Goal: Information Seeking & Learning: Learn about a topic

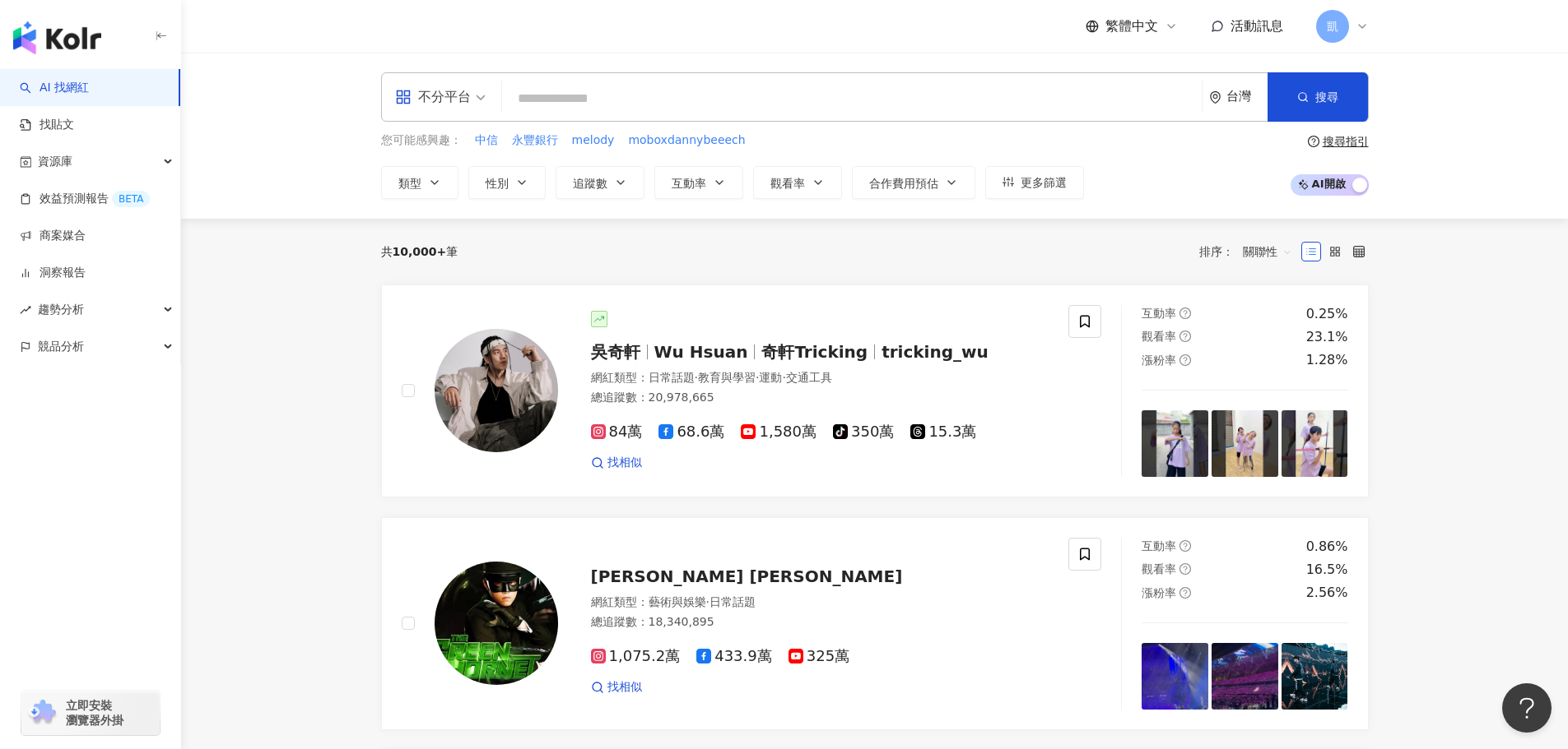
click at [596, 94] on input "search" at bounding box center [852, 99] width 687 height 31
type input "*******"
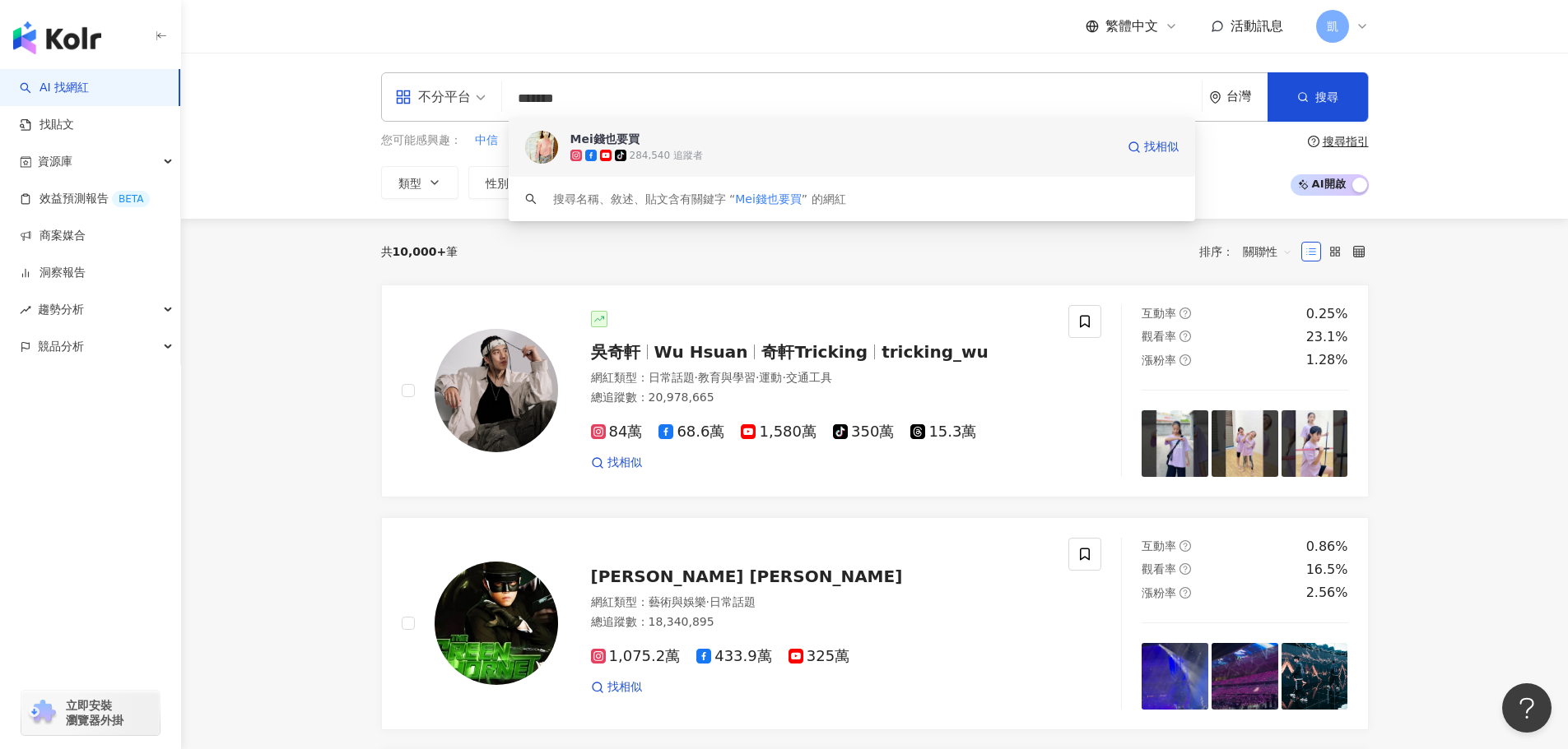
click at [698, 139] on span "Mei錢也要買" at bounding box center [843, 139] width 545 height 17
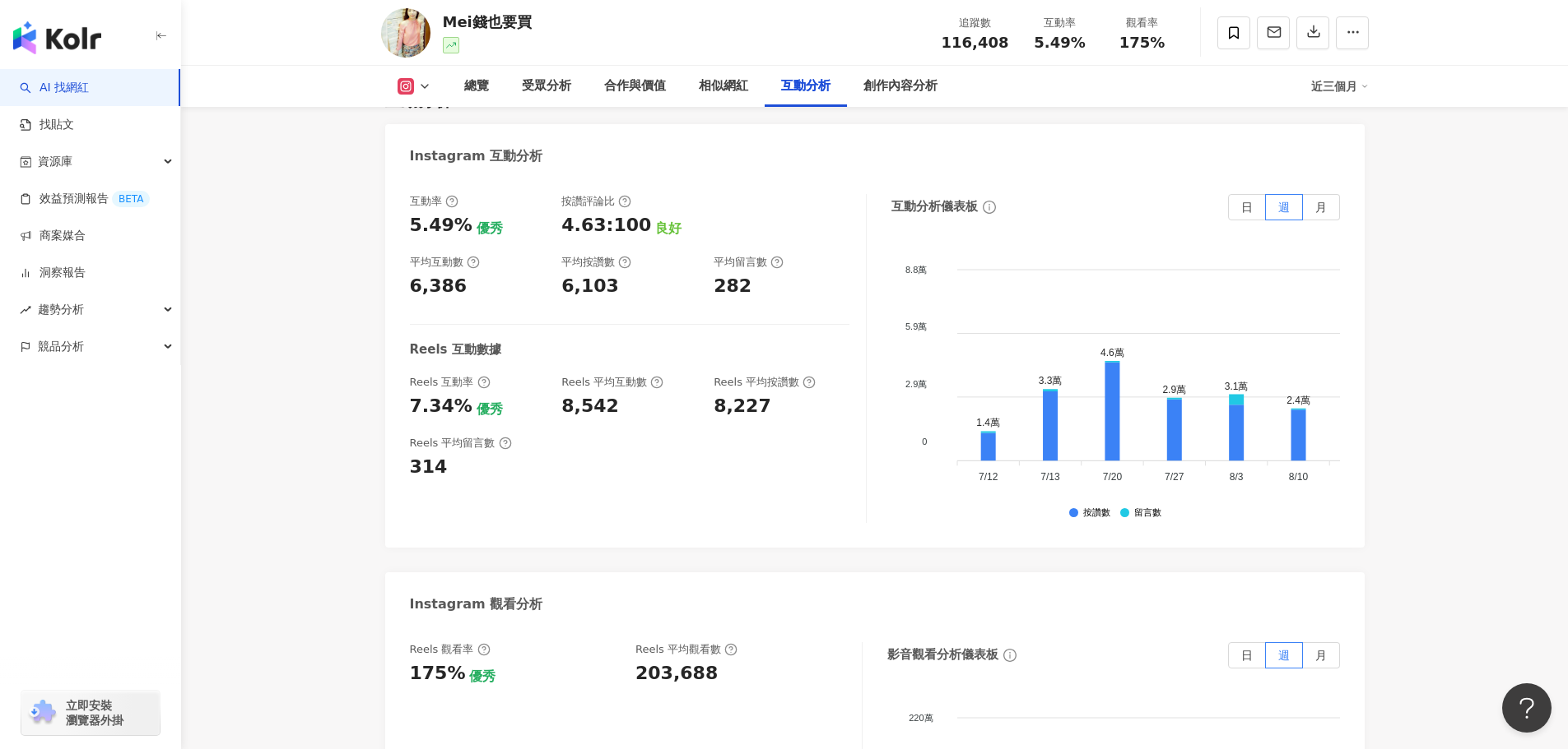
scroll to position [3455, 0]
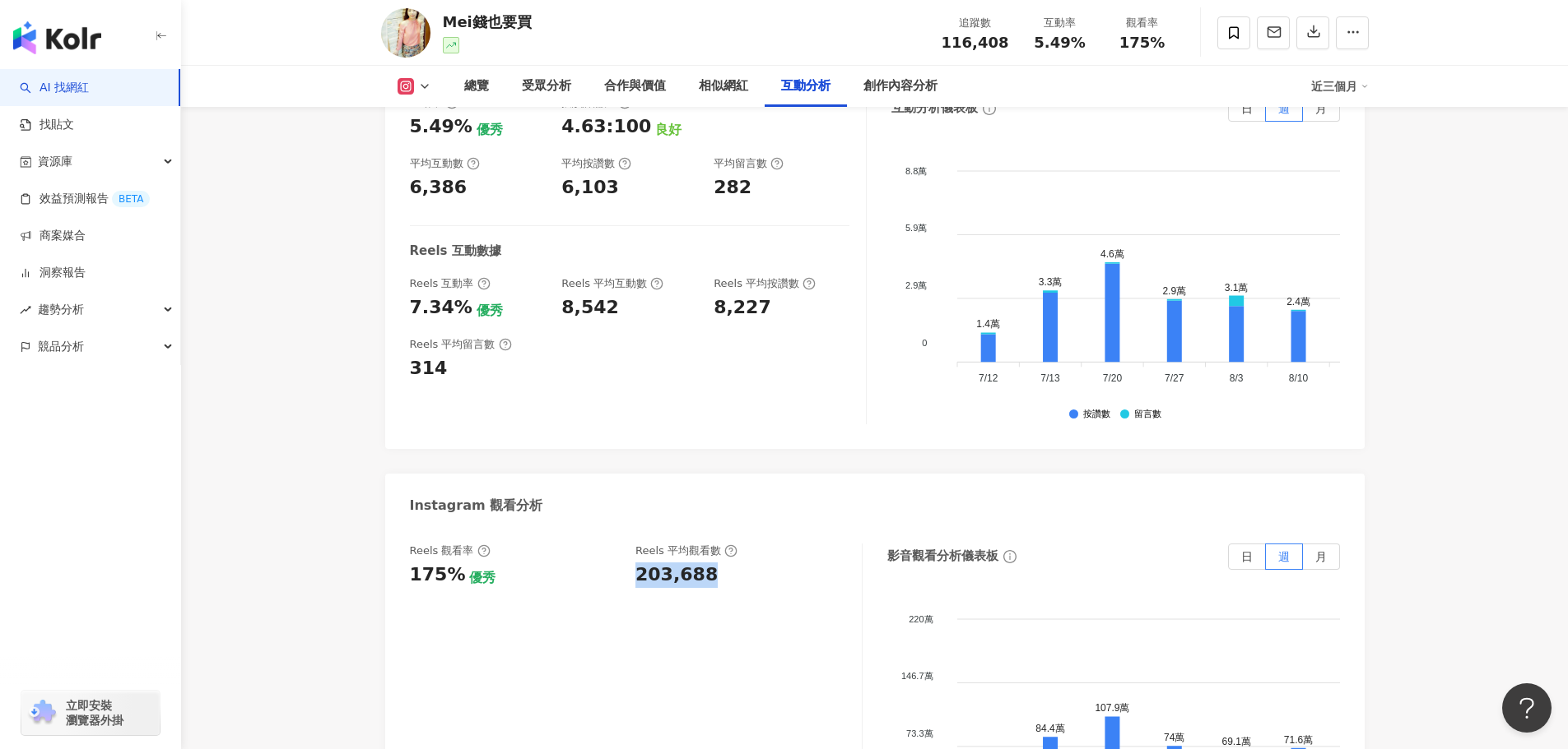
drag, startPoint x: 637, startPoint y: 556, endPoint x: 733, endPoint y: 556, distance: 96.0
click at [733, 563] on div "203,688" at bounding box center [740, 575] width 210 height 26
copy div "203,688"
